Goal: Information Seeking & Learning: Find specific fact

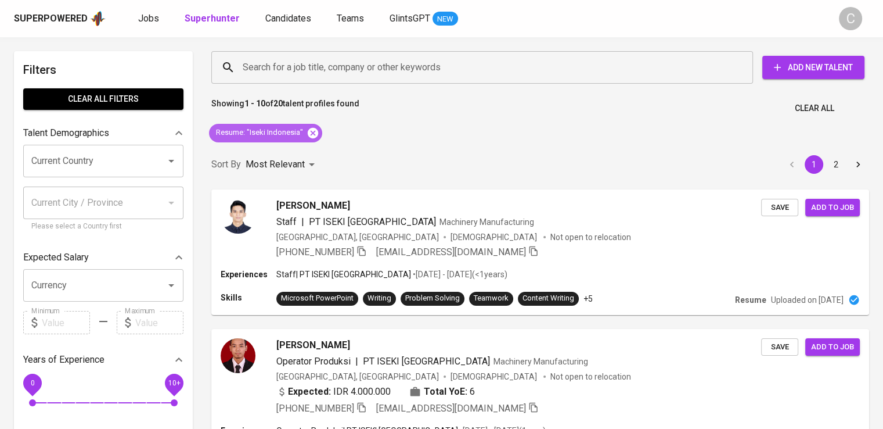
click at [310, 127] on icon at bounding box center [313, 133] width 13 height 13
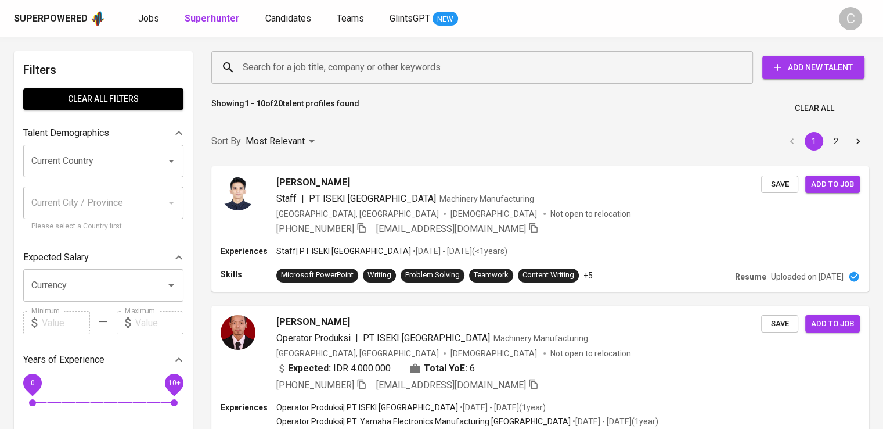
click at [303, 71] on input "Search for a job title, company or other keywords" at bounding box center [485, 67] width 491 height 22
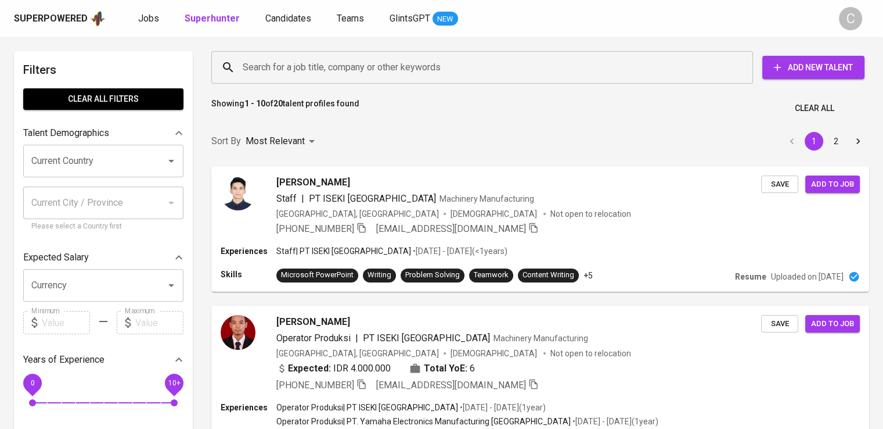
click at [303, 71] on input "Search for a job title, company or other keywords" at bounding box center [485, 67] width 491 height 22
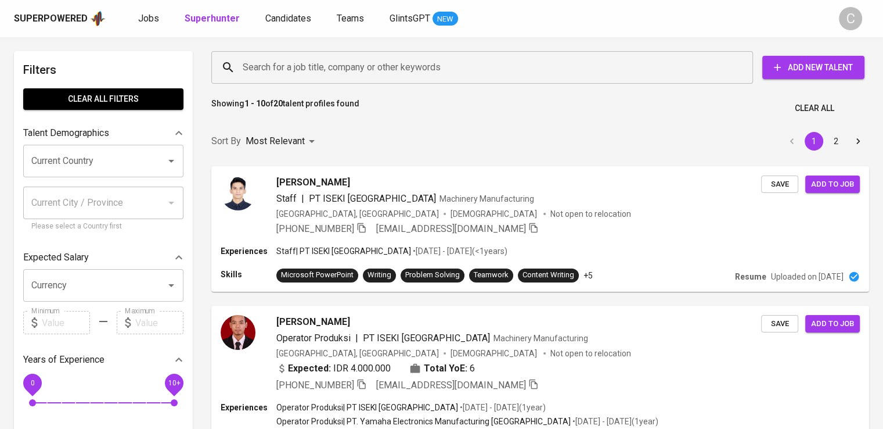
click at [303, 71] on input "Search for a job title, company or other keywords" at bounding box center [485, 67] width 491 height 22
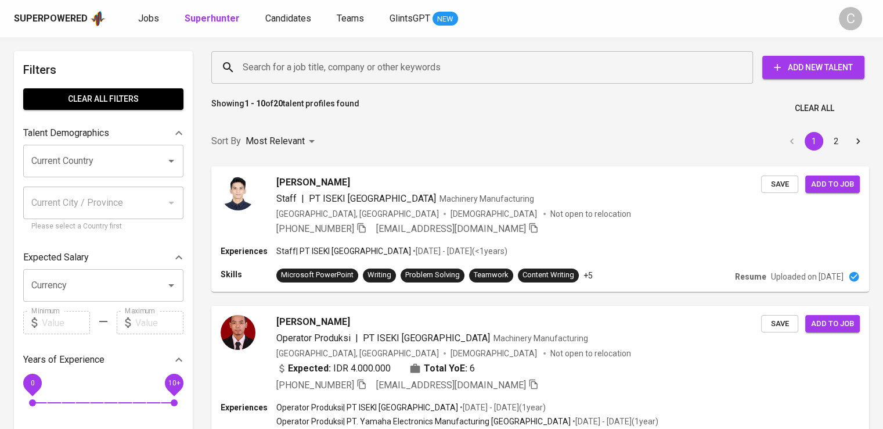
click at [303, 71] on input "Search for a job title, company or other keywords" at bounding box center [485, 67] width 491 height 22
click at [332, 66] on input "Search for a job title, company or other keywords" at bounding box center [485, 67] width 491 height 22
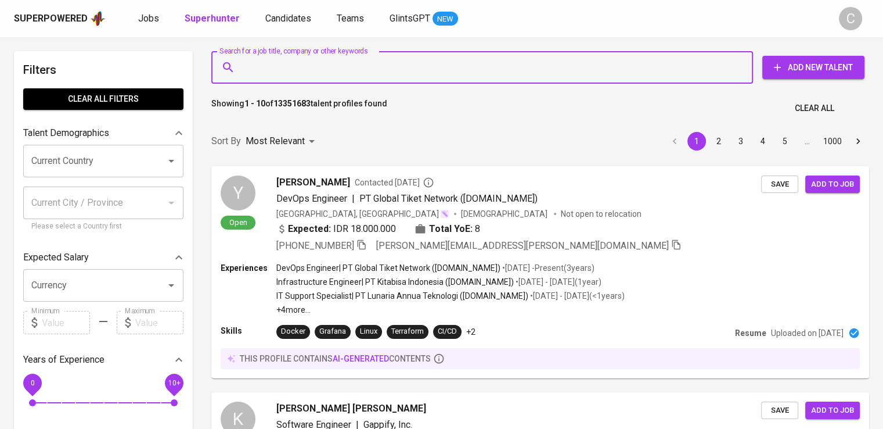
click at [332, 66] on input "Search for a job title, company or other keywords" at bounding box center [485, 67] width 491 height 22
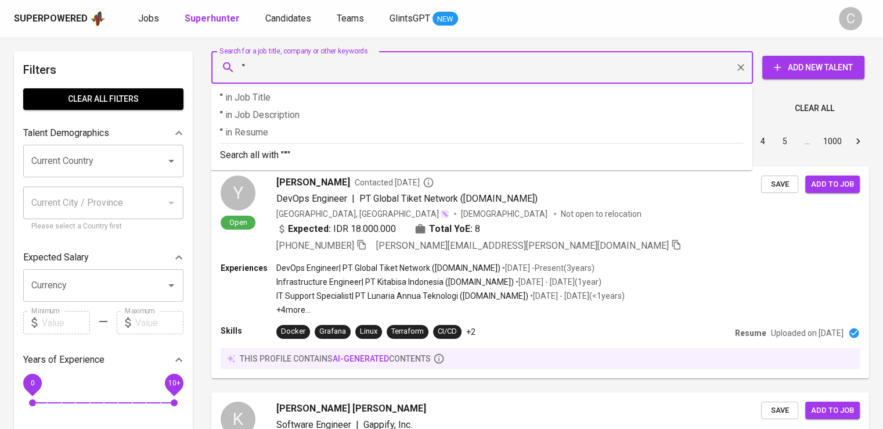
paste input "Karunia Armada Indonesia"
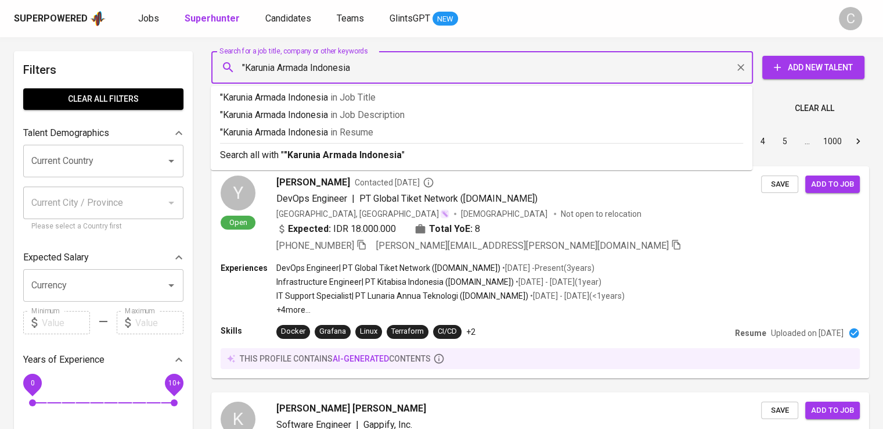
type input ""Karunia Armada Indonesia""
click at [356, 131] on span "in [GEOGRAPHIC_DATA]" at bounding box center [354, 132] width 43 height 11
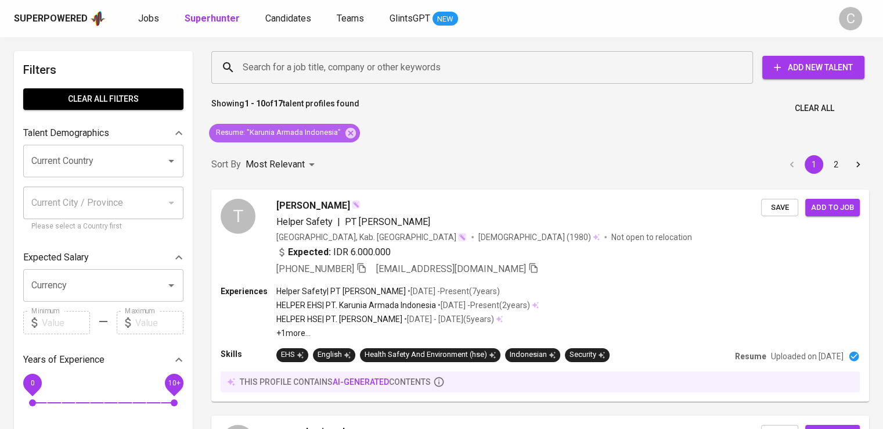
click at [355, 140] on div "Resume : "Karunia Armada Indonesia"" at bounding box center [284, 133] width 151 height 19
click at [353, 135] on icon at bounding box center [351, 132] width 10 height 10
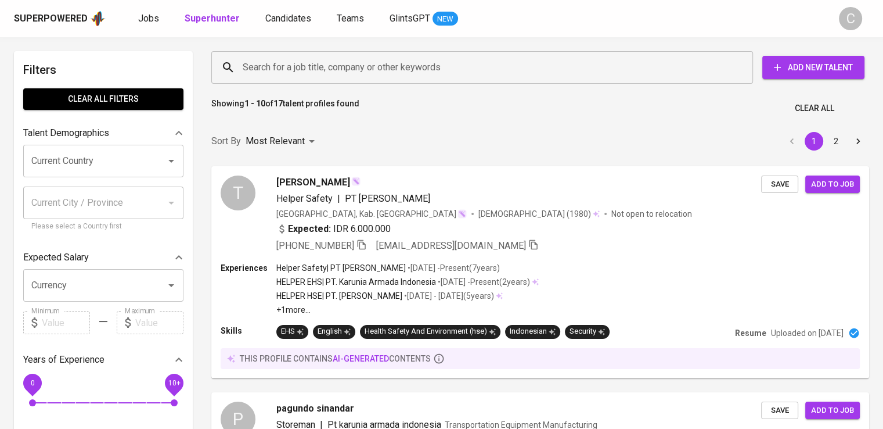
click at [332, 57] on input "Search for a job title, company or other keywords" at bounding box center [485, 67] width 491 height 22
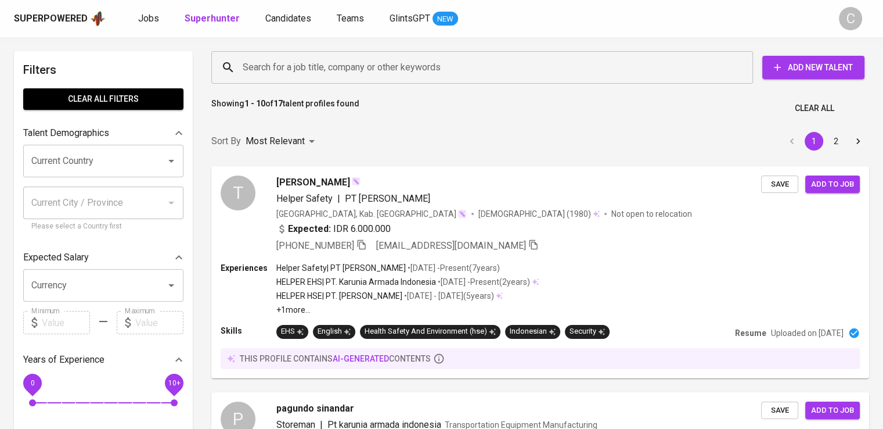
click at [332, 57] on input "Search for a job title, company or other keywords" at bounding box center [485, 67] width 491 height 22
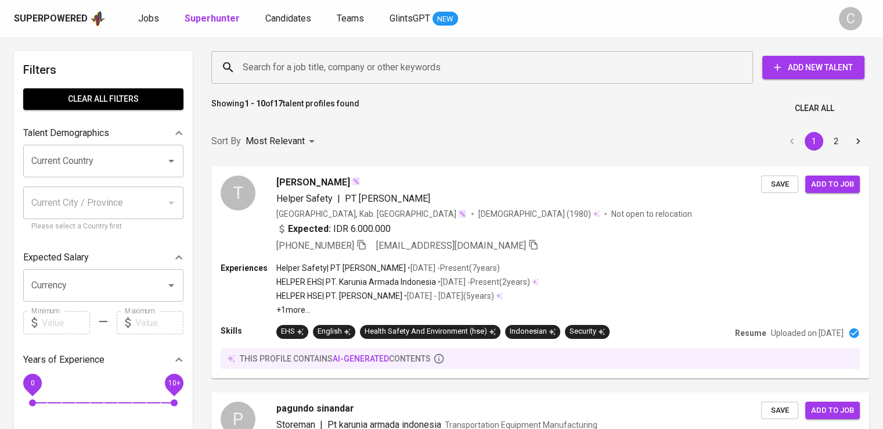
click at [332, 57] on input "Search for a job title, company or other keywords" at bounding box center [485, 67] width 491 height 22
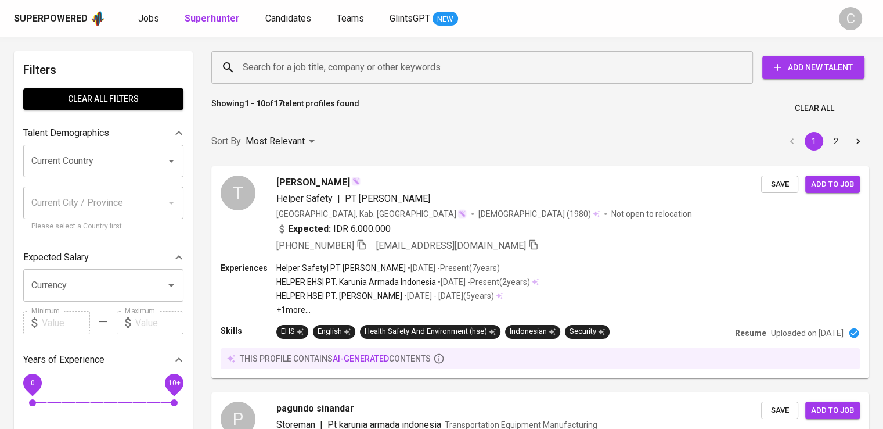
click at [332, 57] on input "Search for a job title, company or other keywords" at bounding box center [485, 67] width 491 height 22
click at [334, 67] on input "Search for a job title, company or other keywords" at bounding box center [485, 67] width 491 height 22
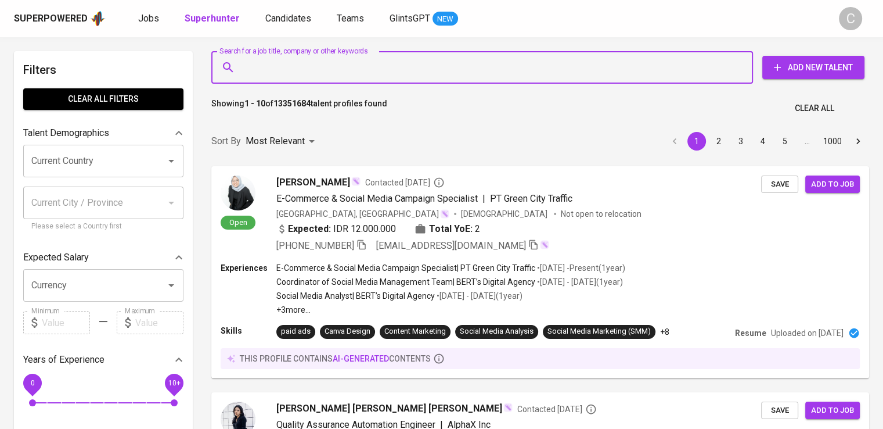
click at [334, 67] on input "Search for a job title, company or other keywords" at bounding box center [485, 67] width 491 height 22
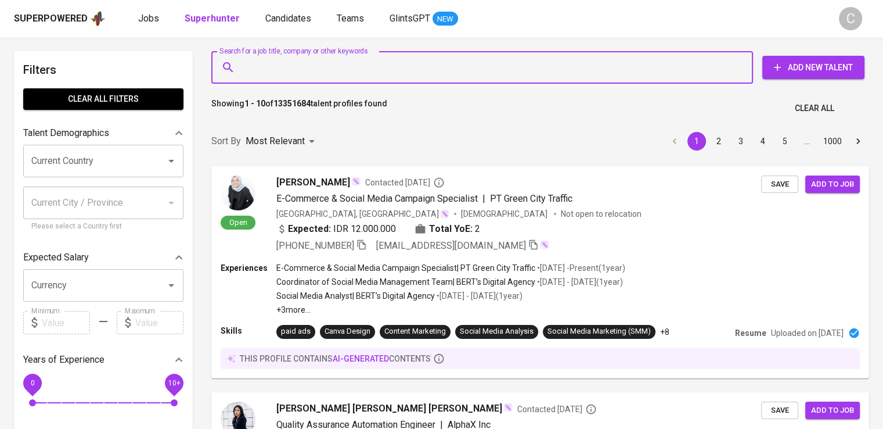
click at [334, 67] on input "Search for a job title, company or other keywords" at bounding box center [485, 67] width 491 height 22
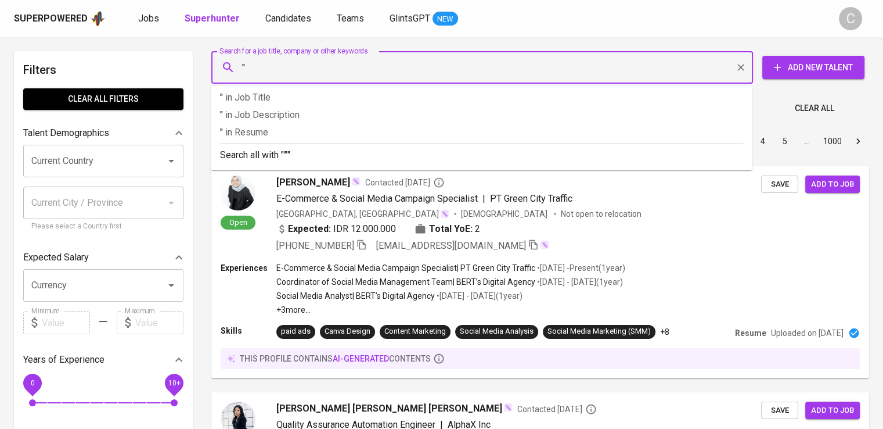
paste input "PALEM JAYA SEJAHTERA"
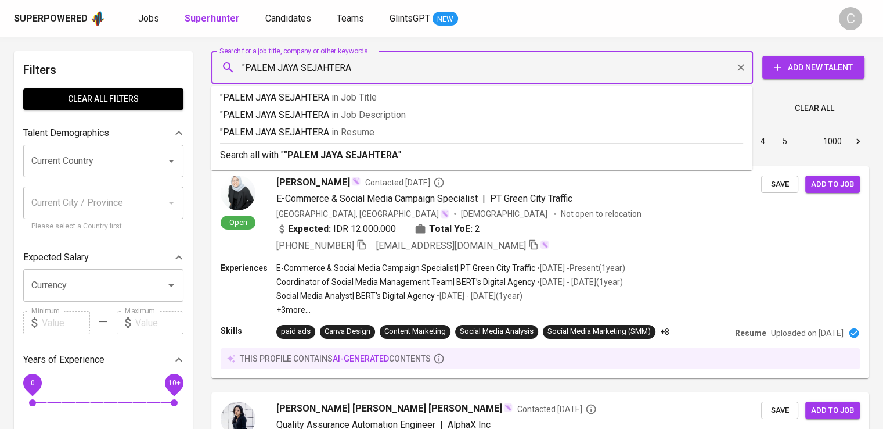
type input ""PALEM JAYA SEJAHTERA""
click at [376, 131] on span "in [GEOGRAPHIC_DATA]" at bounding box center [355, 132] width 43 height 11
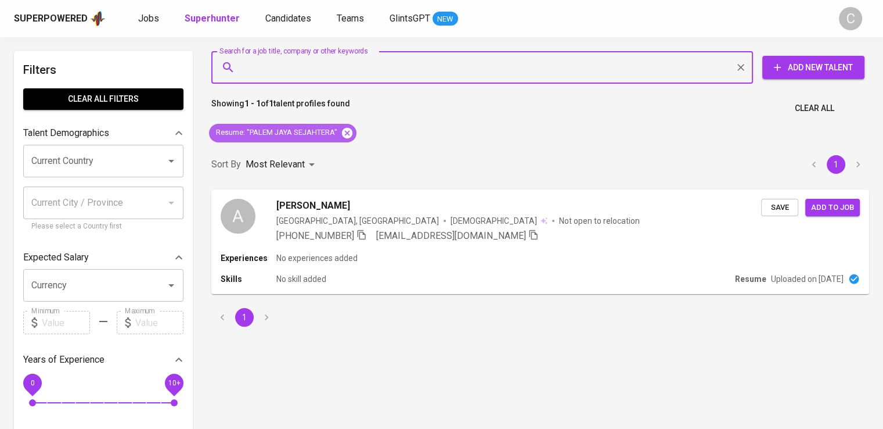
click at [351, 129] on icon at bounding box center [347, 132] width 10 height 10
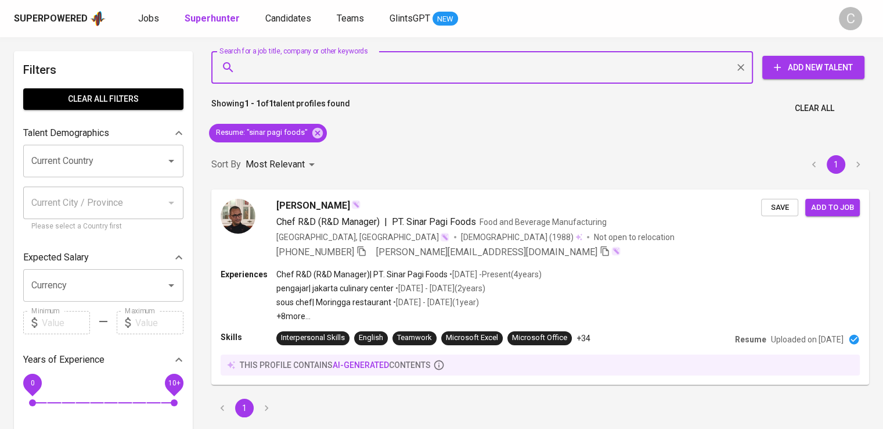
click at [351, 127] on div "Search for a job title, company or other keywords Search for a job title, compa…" at bounding box center [540, 234] width 672 height 380
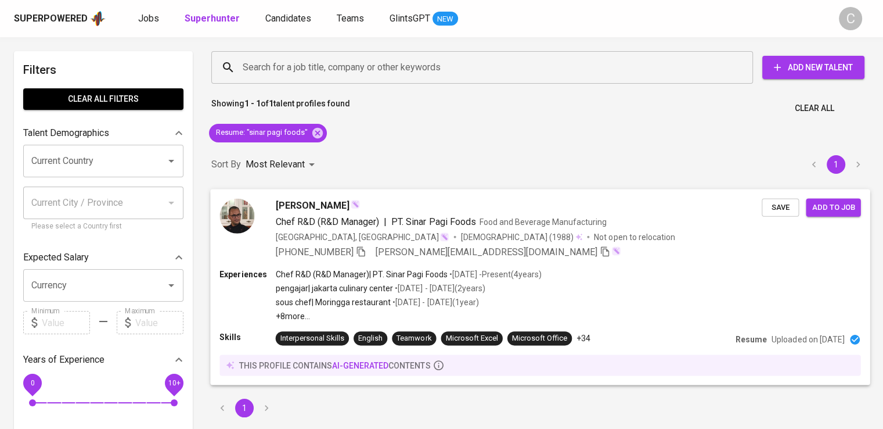
click at [433, 249] on span "[PERSON_NAME][EMAIL_ADDRESS][DOMAIN_NAME]" at bounding box center [487, 251] width 222 height 11
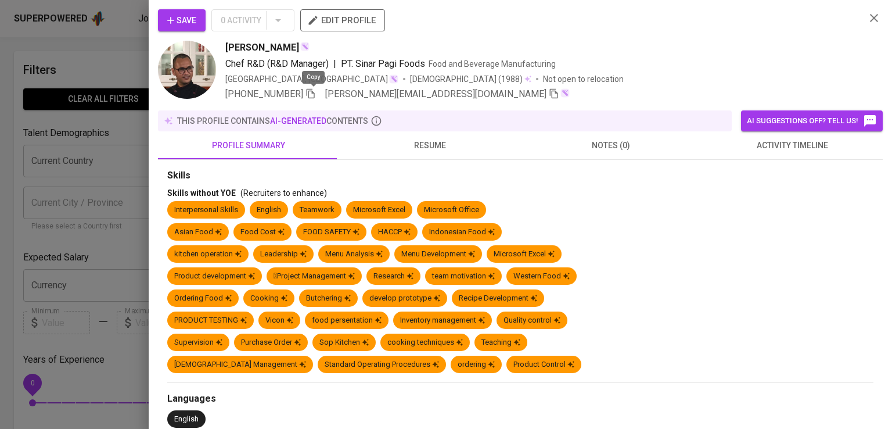
click at [312, 97] on icon "button" at bounding box center [311, 93] width 10 height 10
